Goal: Task Accomplishment & Management: Complete application form

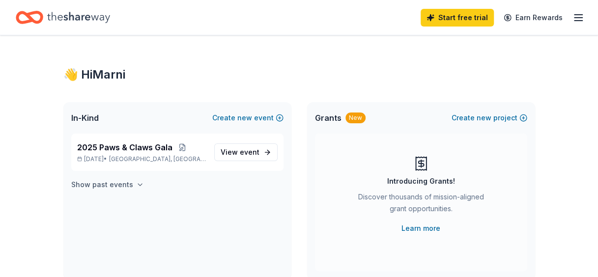
click at [104, 184] on h4 "Show past events" at bounding box center [102, 185] width 62 height 12
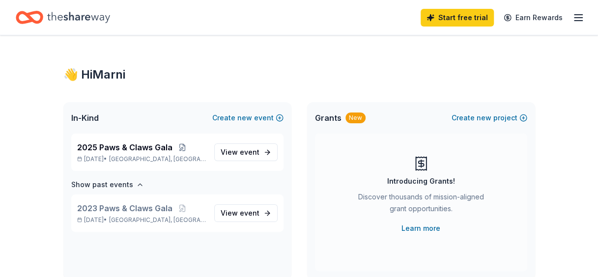
click at [580, 19] on icon "button" at bounding box center [579, 18] width 12 height 12
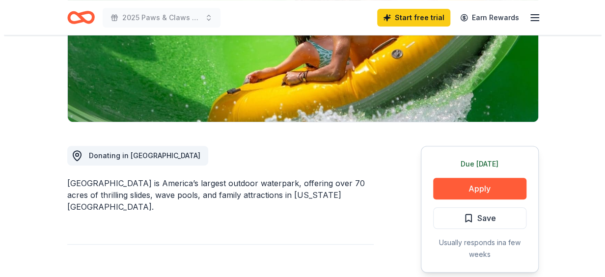
scroll to position [208, 0]
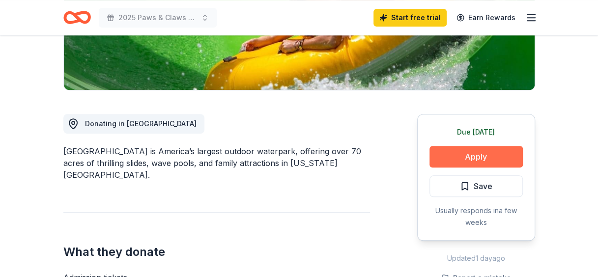
click at [461, 156] on button "Apply" at bounding box center [476, 157] width 93 height 22
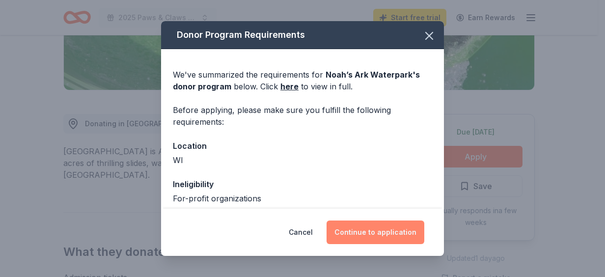
click at [369, 230] on button "Continue to application" at bounding box center [376, 233] width 98 height 24
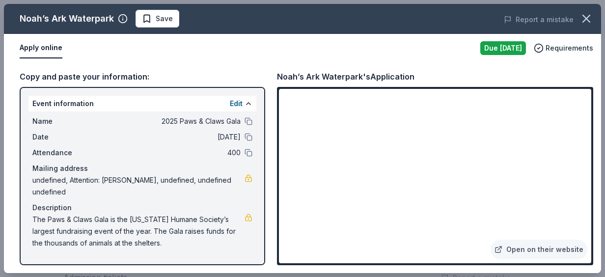
drag, startPoint x: 256, startPoint y: 152, endPoint x: 254, endPoint y: 199, distance: 46.7
click at [254, 199] on div "Event information Edit Name 2025 Paws & Claws Gala Date [DATE] Attendance 400 M…" at bounding box center [143, 176] width 246 height 178
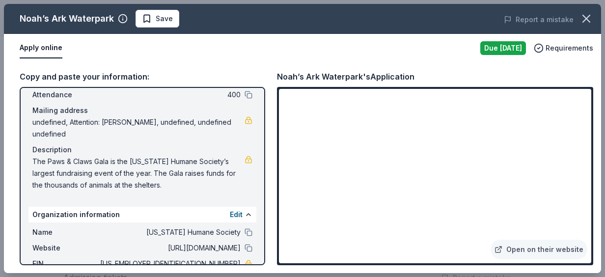
scroll to position [59, 0]
drag, startPoint x: 173, startPoint y: 184, endPoint x: 28, endPoint y: 173, distance: 145.9
click at [28, 173] on div "Event information Edit Name 2025 Paws & Claws Gala Date 10/18/25 Attendance 400…" at bounding box center [143, 176] width 246 height 178
drag, startPoint x: 29, startPoint y: 158, endPoint x: 154, endPoint y: 166, distance: 125.1
click at [154, 166] on div "Name 2025 Paws & Claws Gala Date 10/18/25 Attendance 400 Mailing address undefi…" at bounding box center [143, 124] width 228 height 142
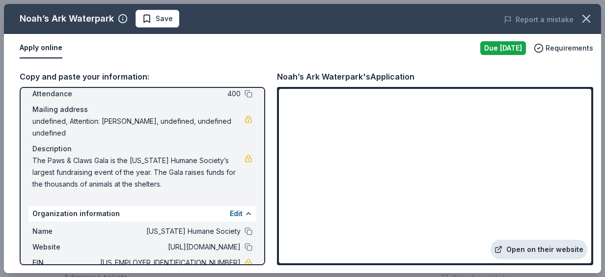
click at [524, 247] on link "Open on their website" at bounding box center [539, 250] width 97 height 20
